Goal: Check status

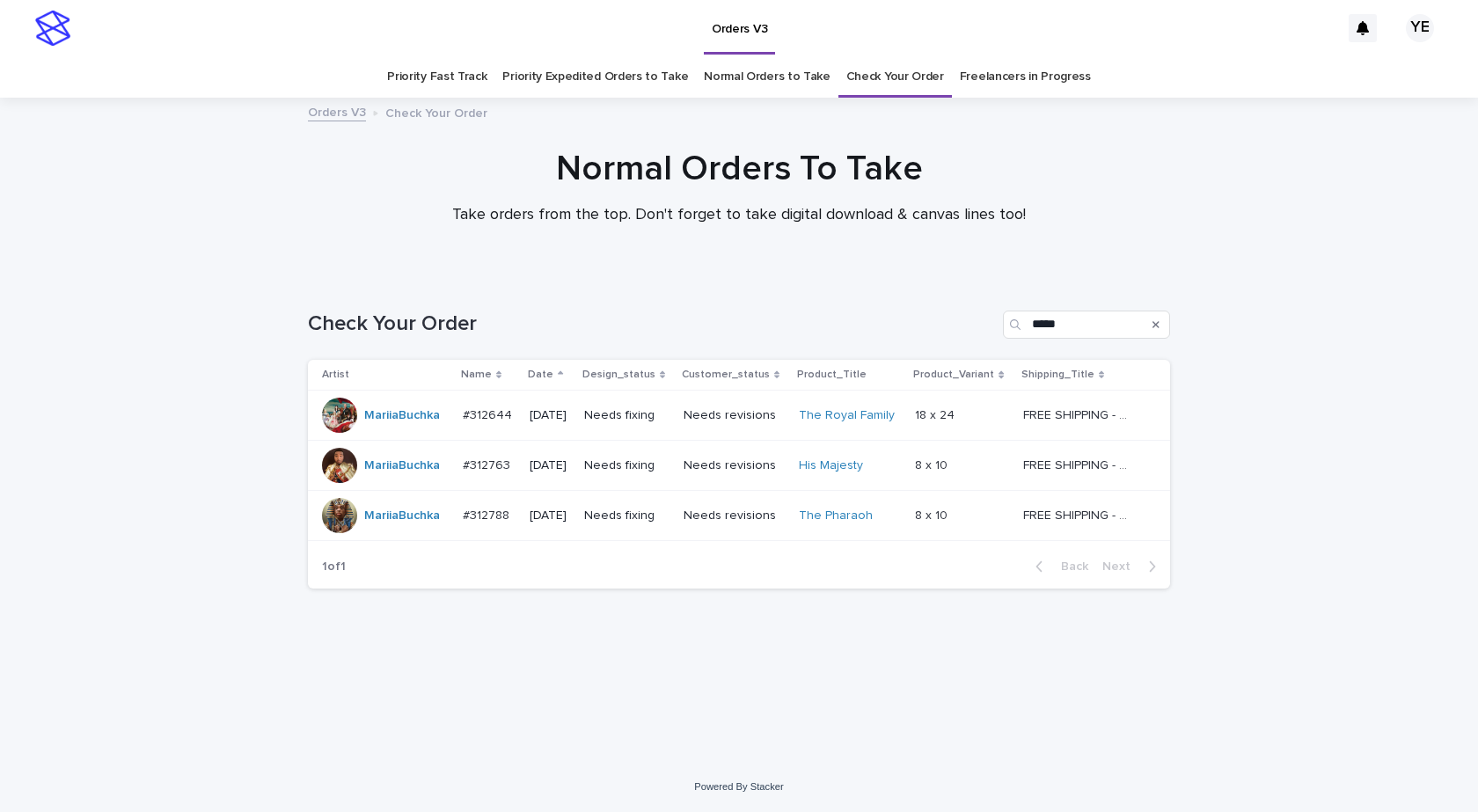
click at [216, 490] on div "Loading... Saving… Loading... Saving… Check Your Order ***** Artist Name Date D…" at bounding box center [739, 518] width 1478 height 487
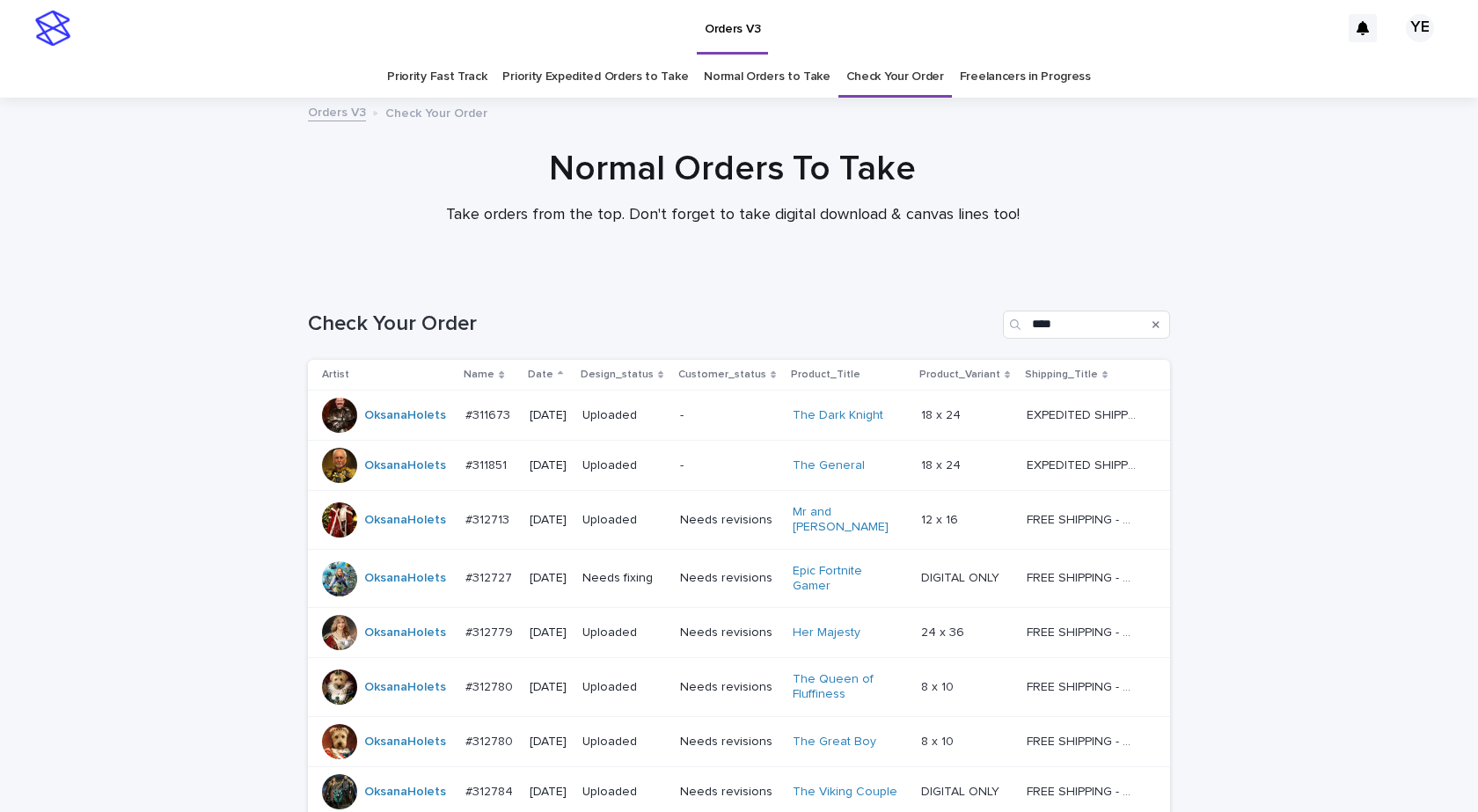
scroll to position [347, 0]
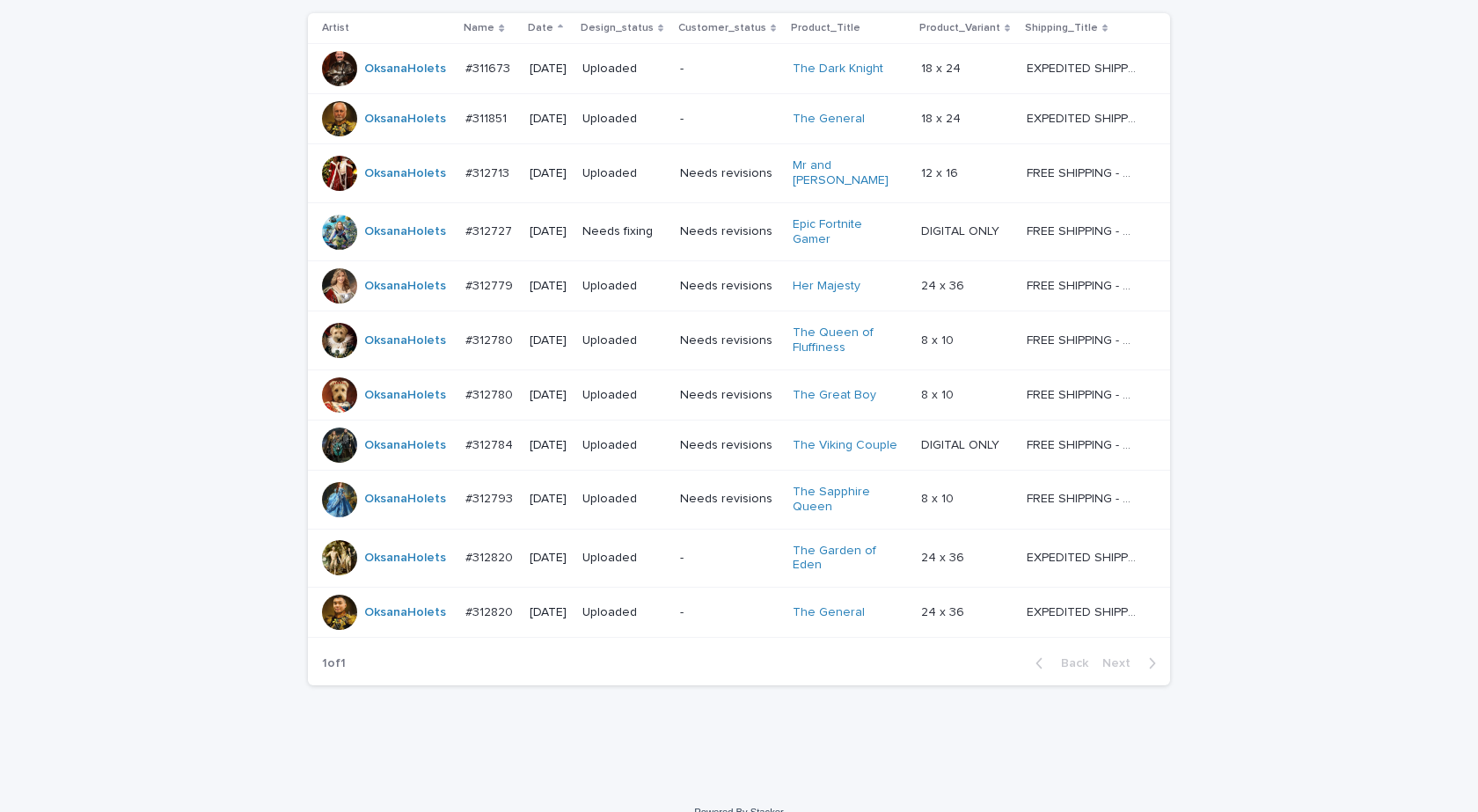
click at [405, 609] on td "OksanaHolets" at bounding box center [383, 612] width 151 height 50
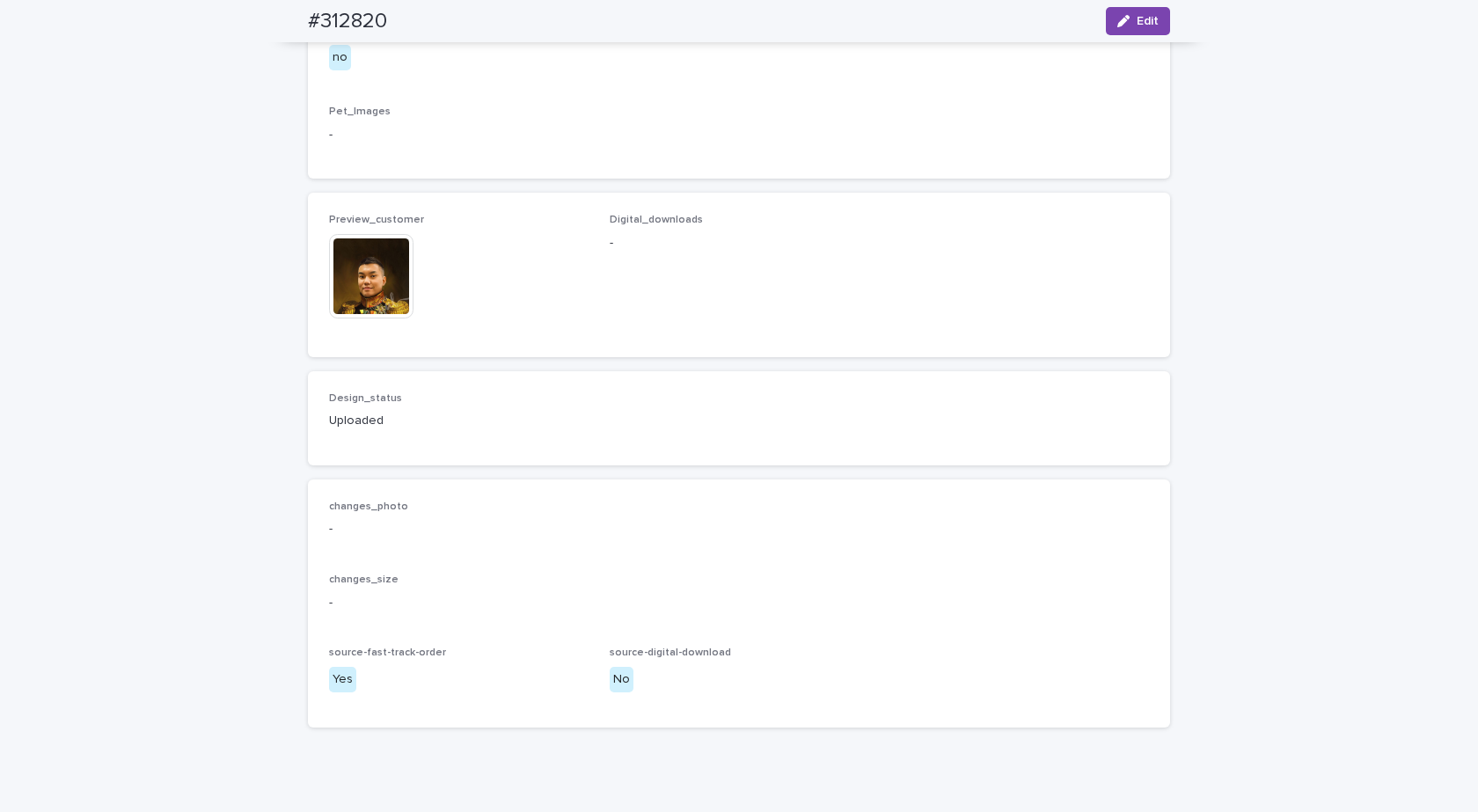
scroll to position [968, 0]
click at [364, 311] on img at bounding box center [371, 269] width 84 height 84
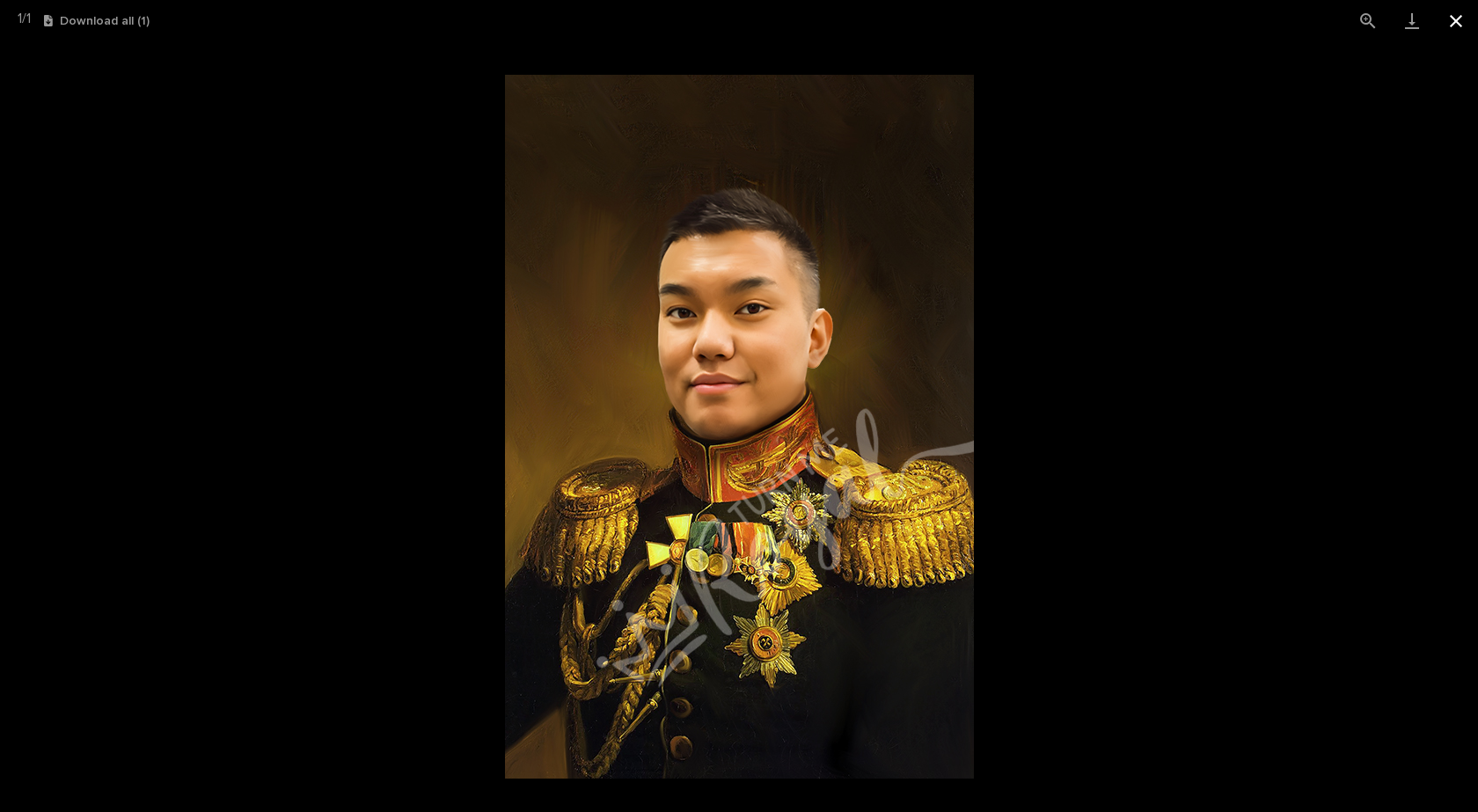
click at [1466, 22] on button "Close gallery" at bounding box center [1455, 21] width 44 height 41
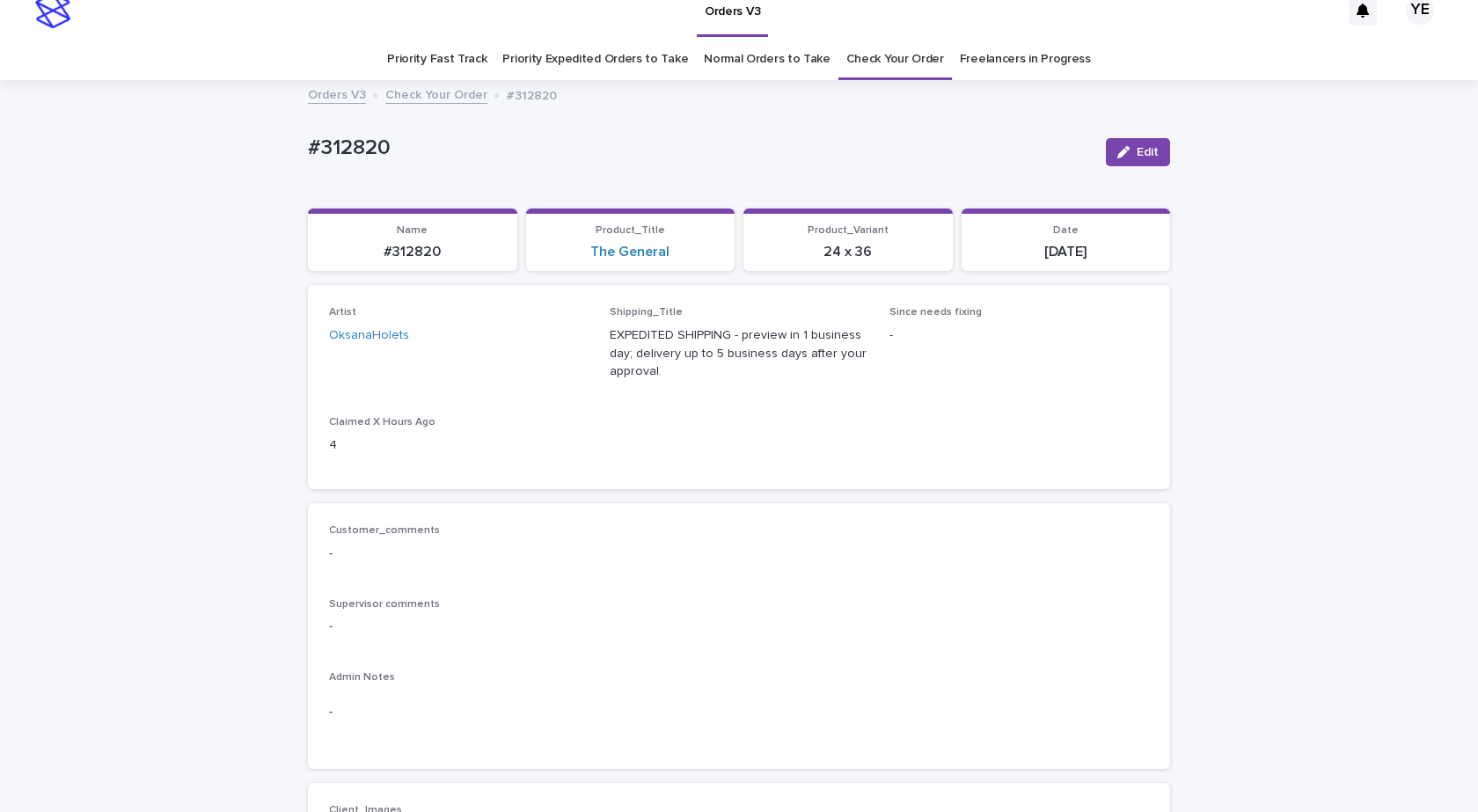
scroll to position [0, 0]
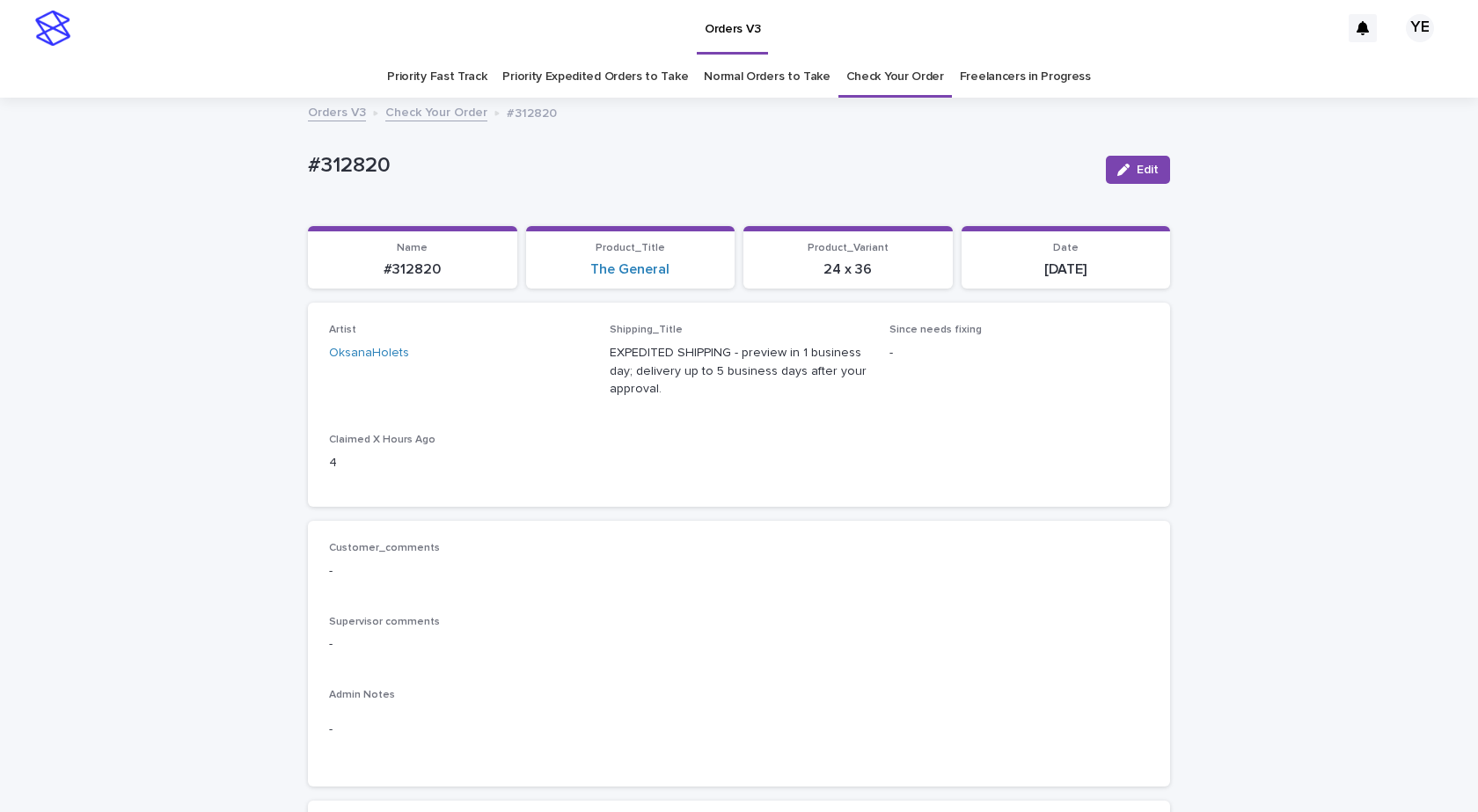
click at [446, 117] on link "Check Your Order" at bounding box center [437, 111] width 102 height 21
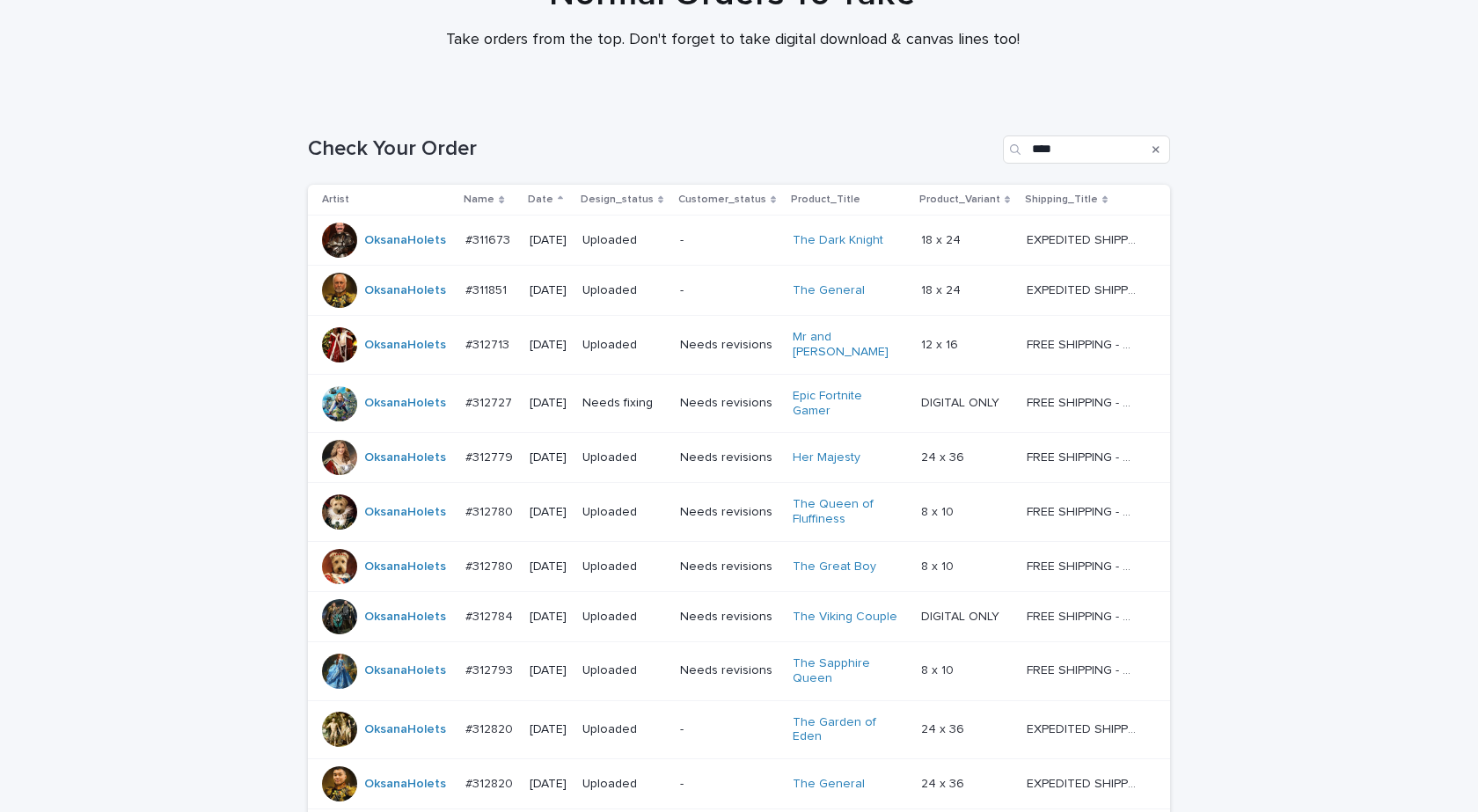
scroll to position [347, 0]
